Goal: Information Seeking & Learning: Check status

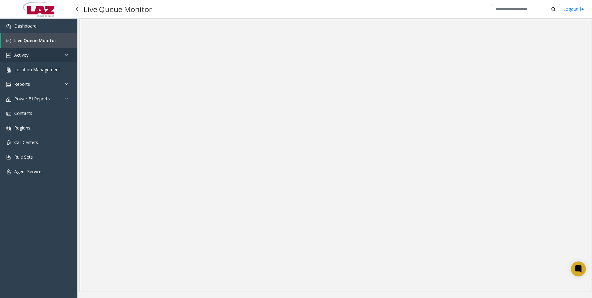
click at [21, 55] on span "Activity" at bounding box center [21, 55] width 14 height 6
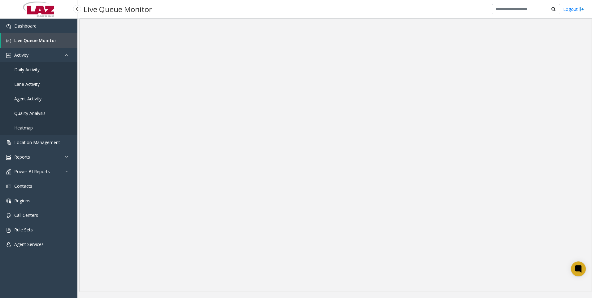
click at [25, 98] on span "Agent Activity" at bounding box center [27, 99] width 27 height 6
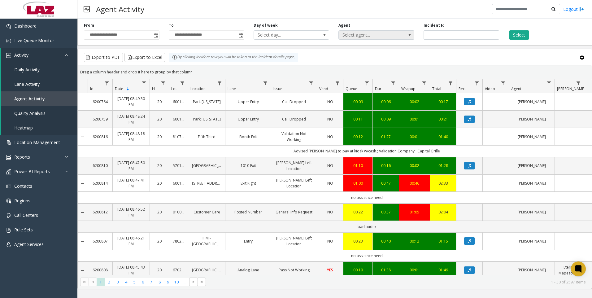
click at [389, 35] on span "Select agent..." at bounding box center [369, 35] width 60 height 9
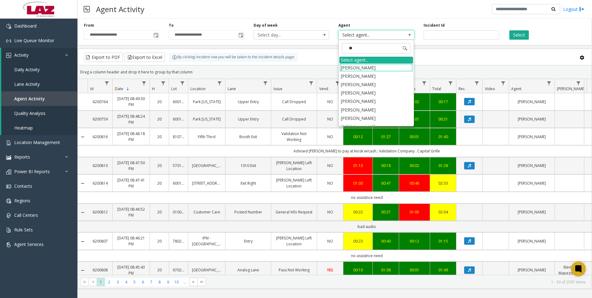
type input "***"
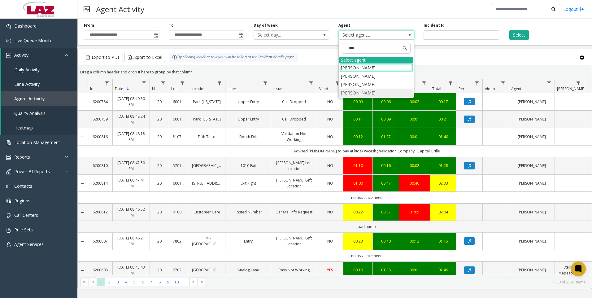
click at [368, 92] on li "[PERSON_NAME]" at bounding box center [377, 93] width 74 height 8
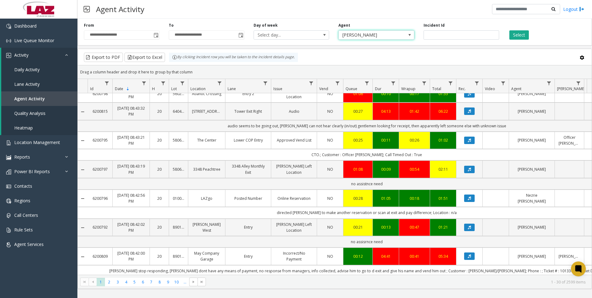
scroll to position [641, 0]
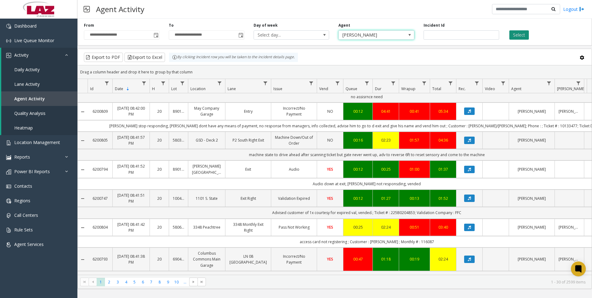
click at [514, 36] on button "Select" at bounding box center [520, 34] width 20 height 9
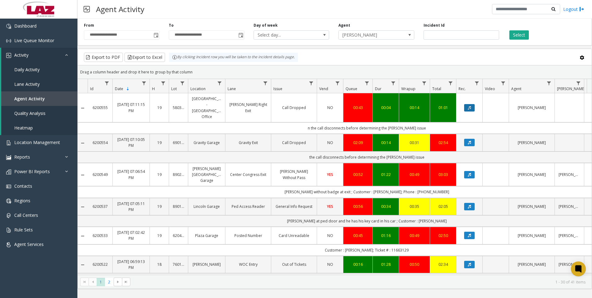
click at [470, 106] on icon "Data table" at bounding box center [469, 108] width 3 height 4
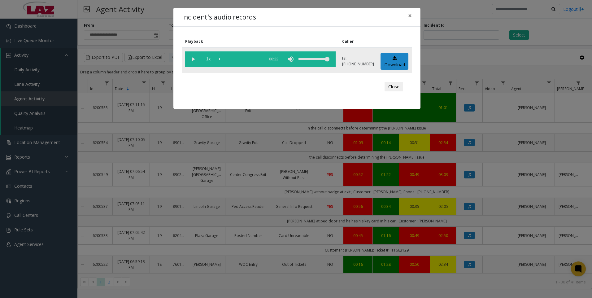
click at [191, 59] on vg-play-pause at bounding box center [192, 58] width 15 height 15
click at [393, 87] on button "Close" at bounding box center [394, 87] width 19 height 10
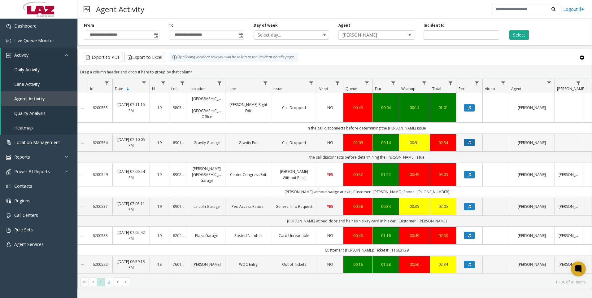
click at [468, 141] on icon "Data table" at bounding box center [469, 143] width 3 height 4
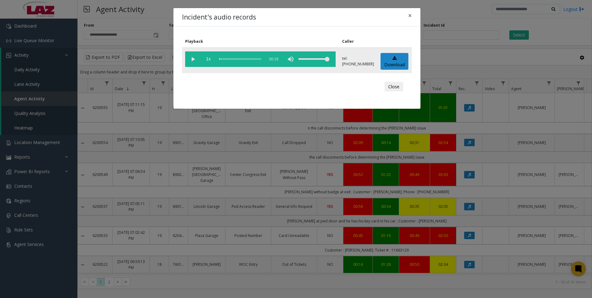
click at [192, 58] on vg-play-pause at bounding box center [192, 58] width 15 height 15
click at [395, 87] on button "Close" at bounding box center [394, 87] width 19 height 10
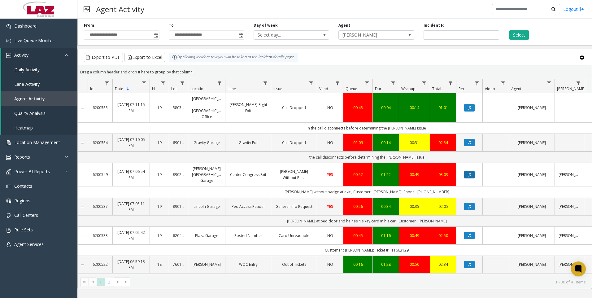
click at [472, 171] on button "Data table" at bounding box center [469, 174] width 11 height 7
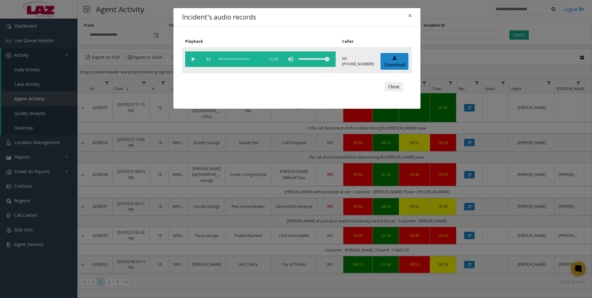
click at [189, 59] on vg-play-pause at bounding box center [192, 58] width 15 height 15
drag, startPoint x: 319, startPoint y: 272, endPoint x: 380, endPoint y: 277, distance: 61.2
click at [380, 277] on div "Incident's audio records × Playback Caller 1x 01:25 tel:[PHONE_NUMBER] Download…" at bounding box center [296, 149] width 592 height 298
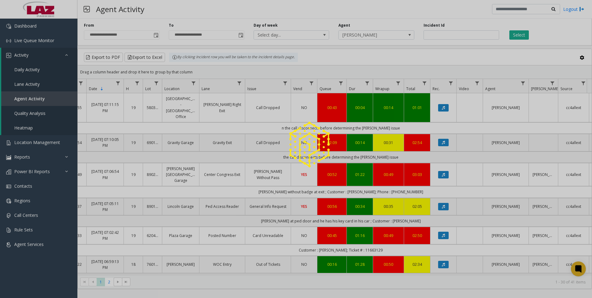
scroll to position [0, 37]
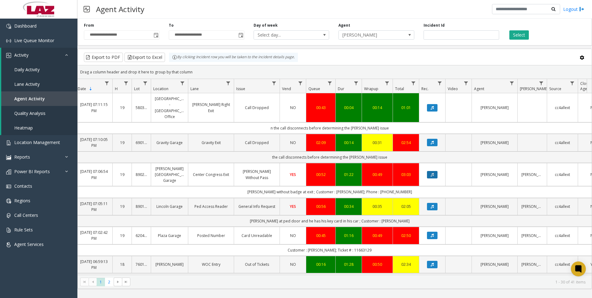
click at [432, 173] on icon "Data table" at bounding box center [432, 175] width 3 height 4
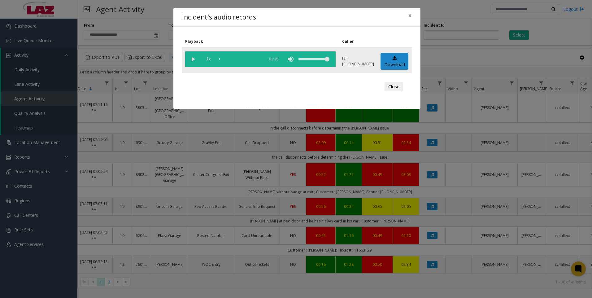
click at [192, 58] on vg-play-pause at bounding box center [192, 58] width 15 height 15
click at [325, 59] on div "volume level" at bounding box center [314, 58] width 31 height 15
click at [225, 58] on div "scrub bar" at bounding box center [240, 58] width 42 height 15
click at [332, 58] on vg-controls "1x 01:25" at bounding box center [260, 58] width 151 height 15
click at [330, 60] on div "volume level" at bounding box center [314, 58] width 31 height 15
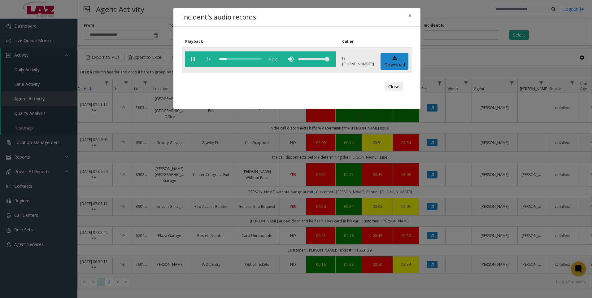
click at [338, 60] on td "1x 01:25" at bounding box center [260, 60] width 157 height 25
click at [241, 59] on div "scrub bar" at bounding box center [240, 58] width 42 height 15
click at [190, 60] on vg-play-pause at bounding box center [192, 58] width 15 height 15
click at [244, 58] on div "scrub bar" at bounding box center [240, 58] width 42 height 15
click at [248, 58] on div "scrub bar" at bounding box center [240, 58] width 42 height 15
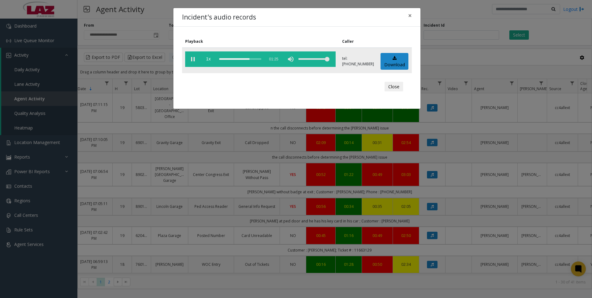
click at [254, 58] on div "scrub bar" at bounding box center [240, 58] width 42 height 15
click at [254, 59] on div "scrub bar" at bounding box center [240, 58] width 42 height 15
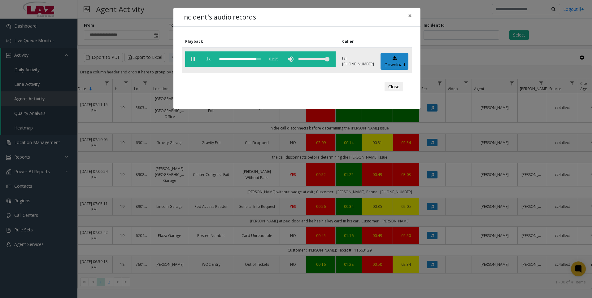
click at [256, 58] on div "scrub bar" at bounding box center [240, 58] width 42 height 15
click at [193, 58] on vg-play-pause at bounding box center [192, 58] width 15 height 15
click at [254, 58] on div "scrub bar" at bounding box center [240, 58] width 42 height 15
click at [391, 86] on button "Close" at bounding box center [394, 87] width 19 height 10
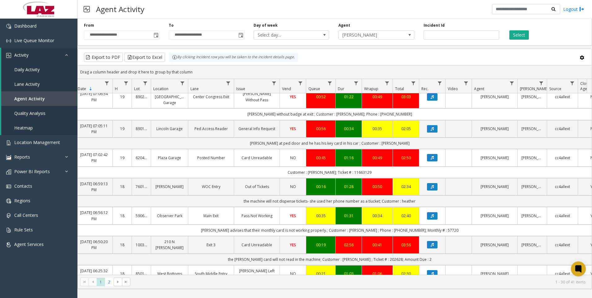
scroll to position [93, 37]
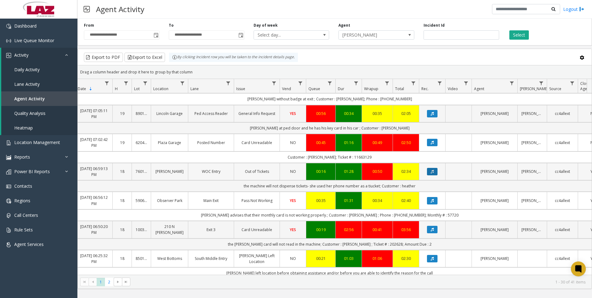
click at [437, 168] on button "Data table" at bounding box center [432, 171] width 11 height 7
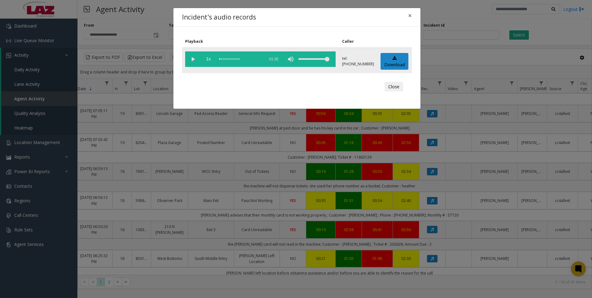
click at [194, 59] on vg-play-pause at bounding box center [192, 58] width 15 height 15
click at [324, 59] on div "volume level" at bounding box center [314, 58] width 31 height 15
click at [391, 84] on button "Close" at bounding box center [394, 87] width 19 height 10
